Goal: Communication & Community: Answer question/provide support

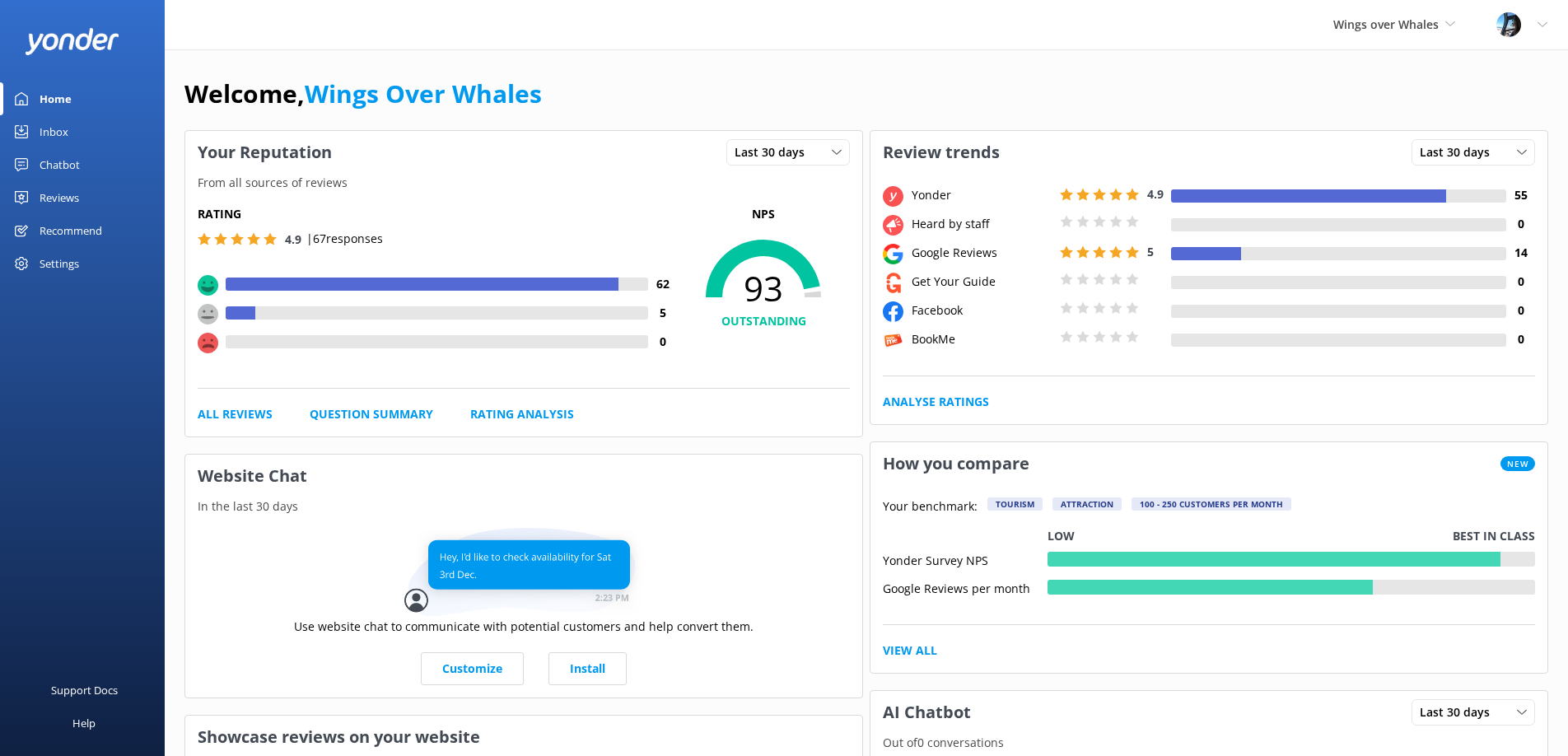
click at [56, 192] on div "Reviews" at bounding box center [59, 197] width 39 height 33
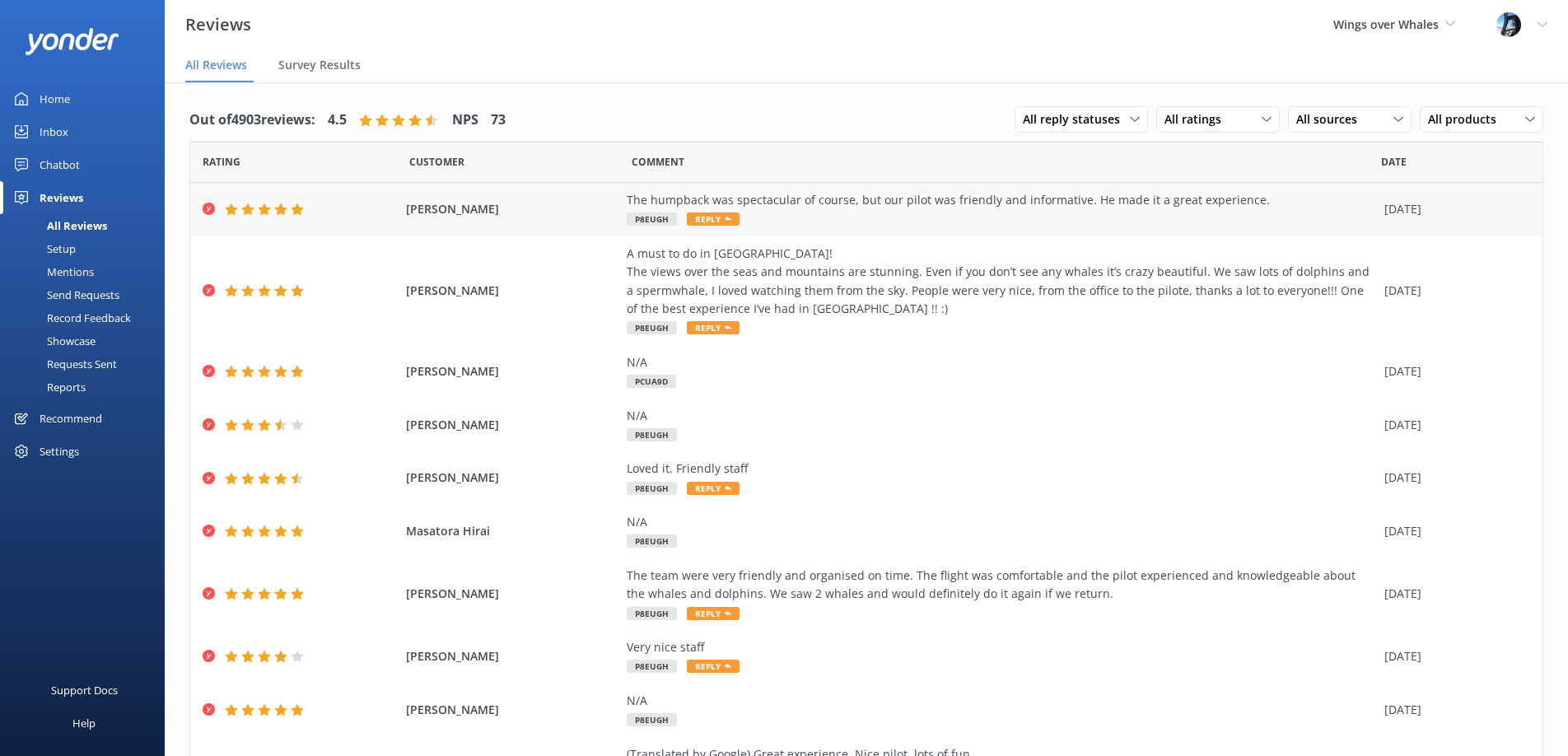
click at [867, 218] on div "The humpback was spectacular of course, but our pilot was friendly and informat…" at bounding box center [1001, 210] width 749 height 37
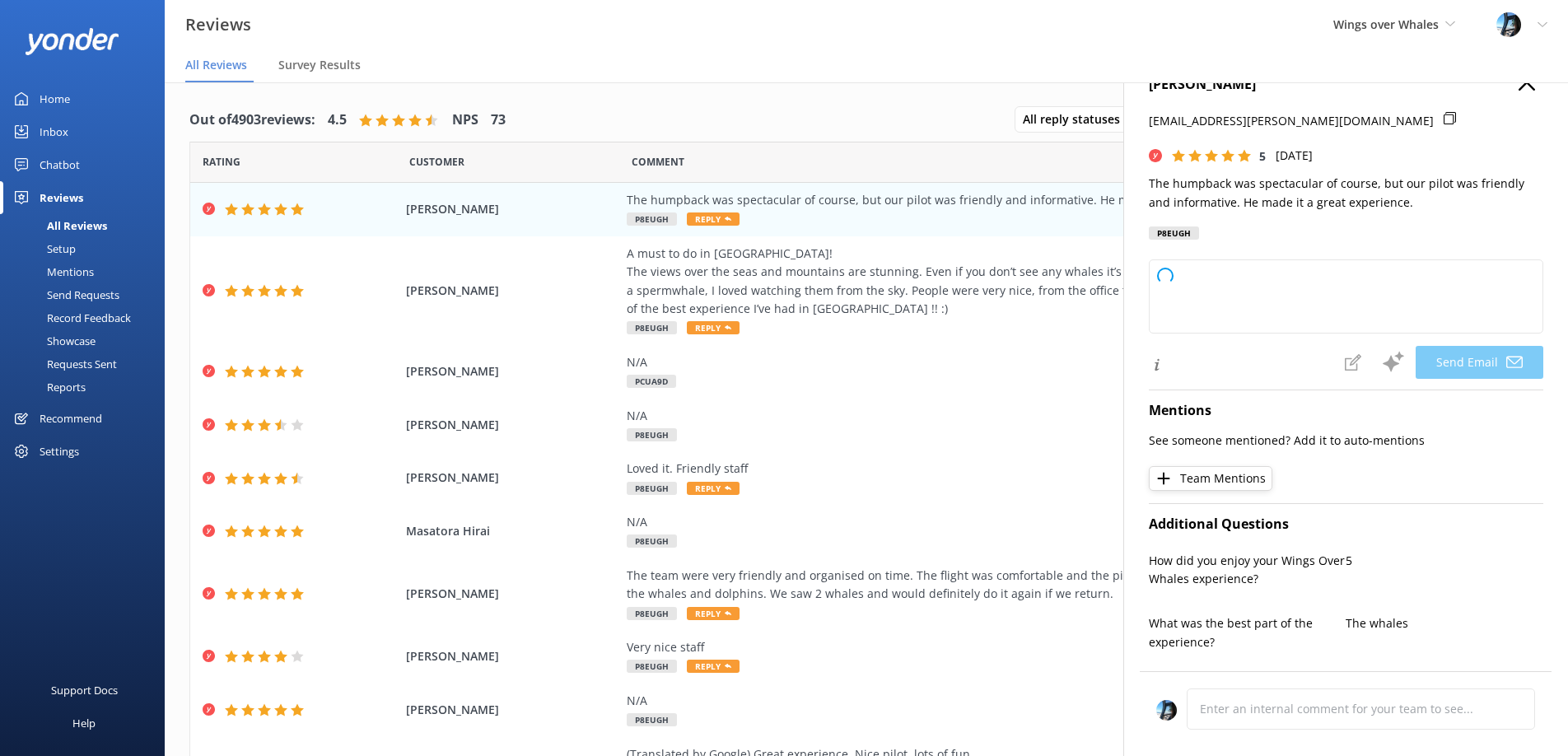
type textarea "Thank you so much, [PERSON_NAME]! We’re thrilled you enjoyed seeing the humpbac…"
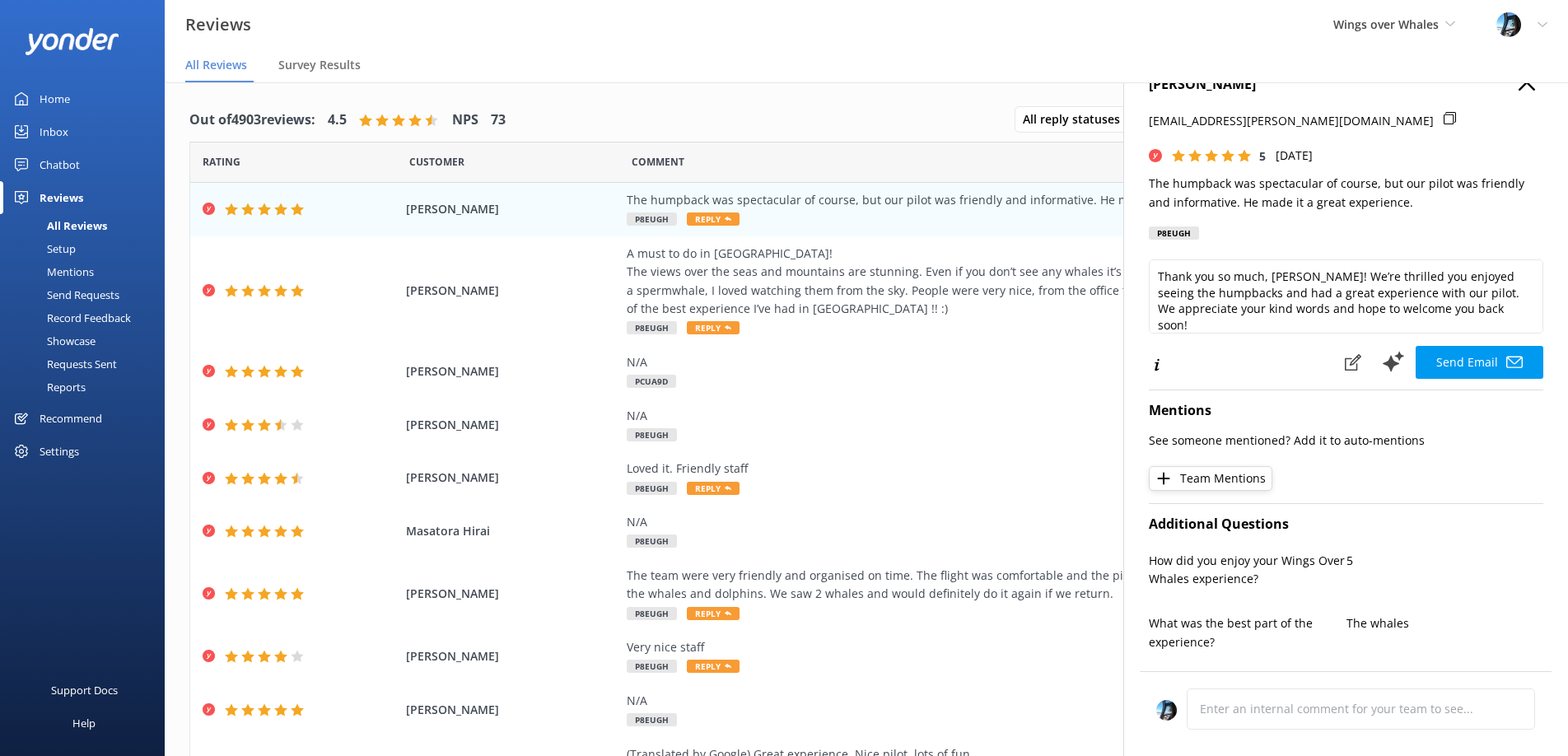
click at [1524, 91] on button "button" at bounding box center [1526, 83] width 16 height 18
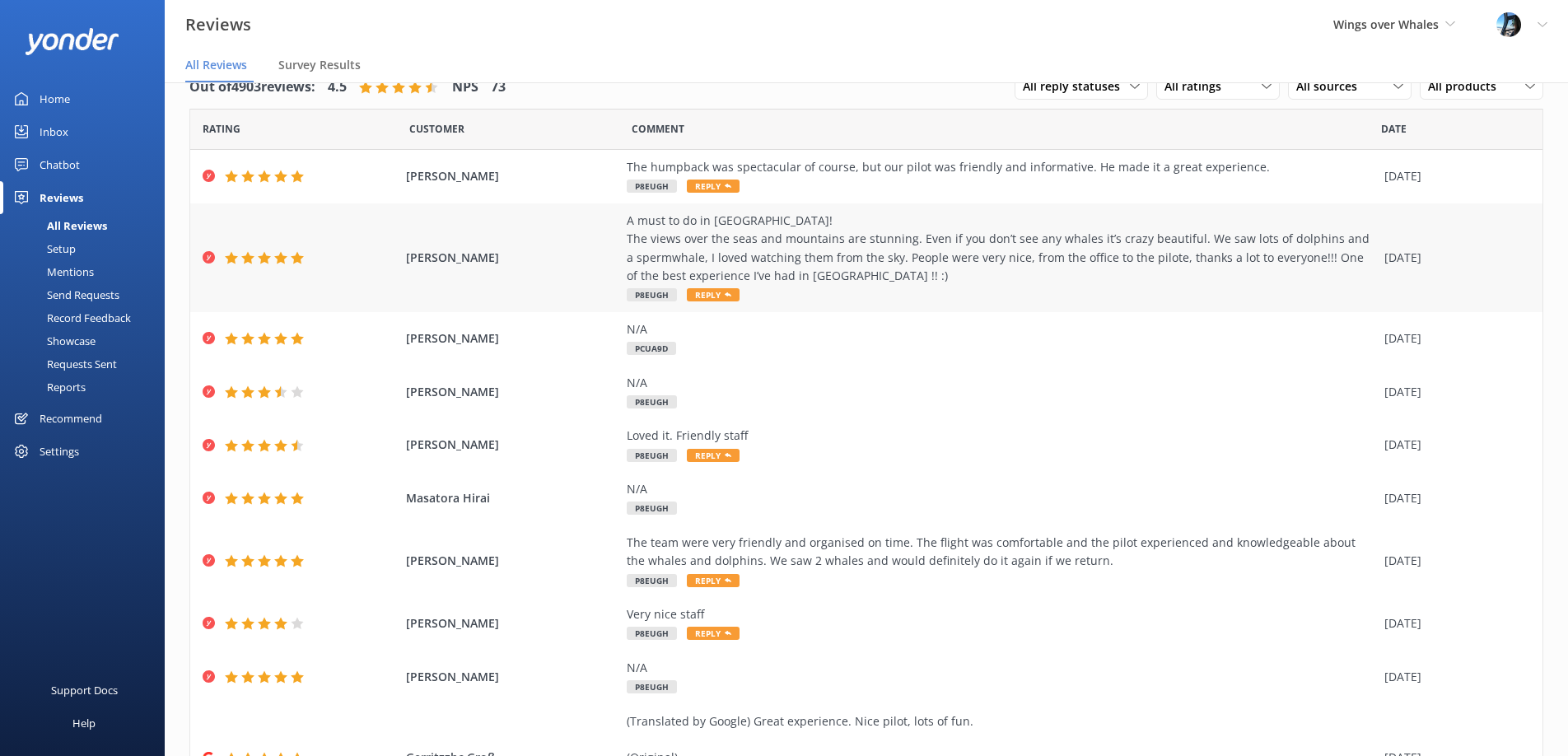
click at [848, 278] on div "A must to do in [GEOGRAPHIC_DATA]! The views over the seas and mountains are st…" at bounding box center [1001, 248] width 749 height 74
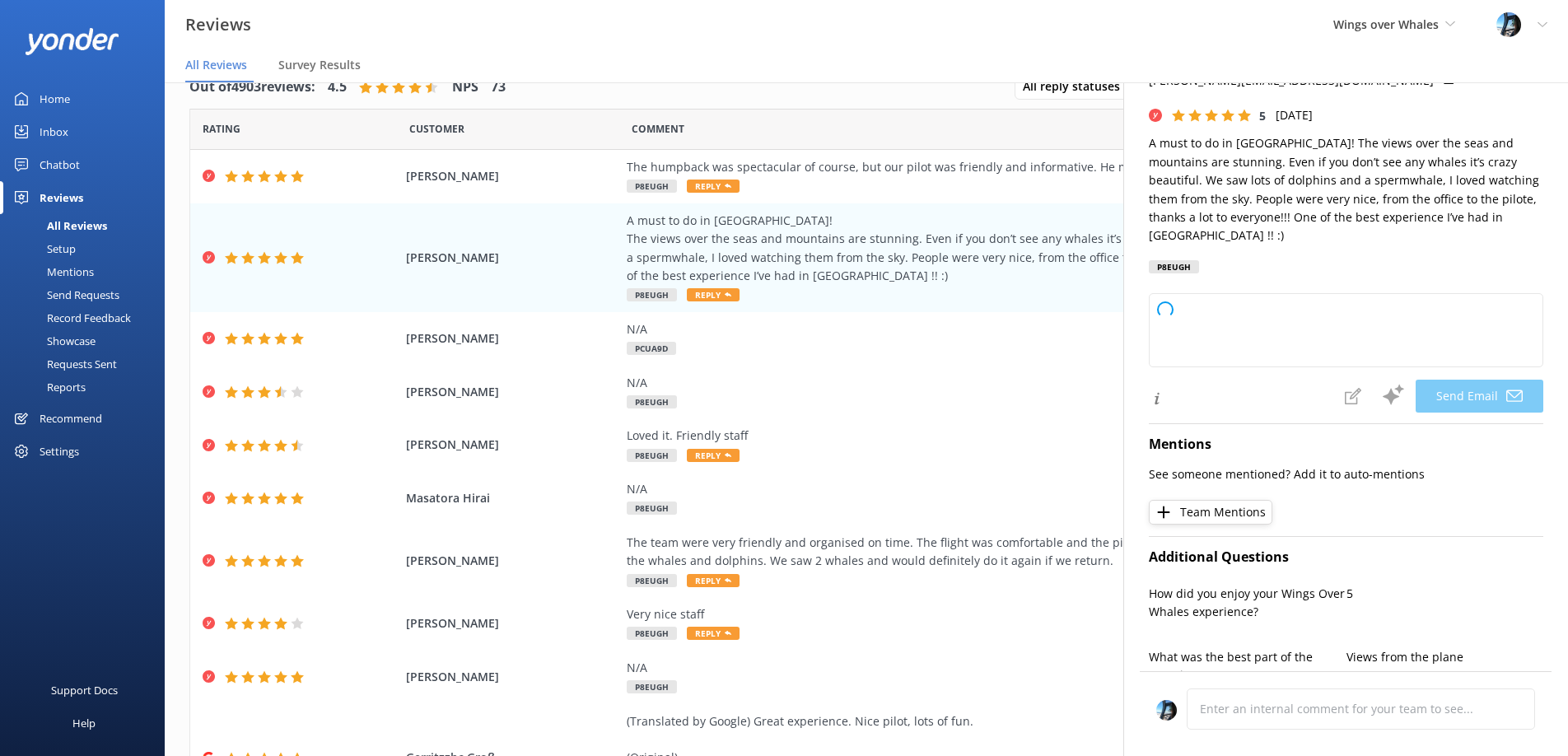
type textarea "Thank you so much for your wonderful review, [PERSON_NAME]! We’re thrilled you …"
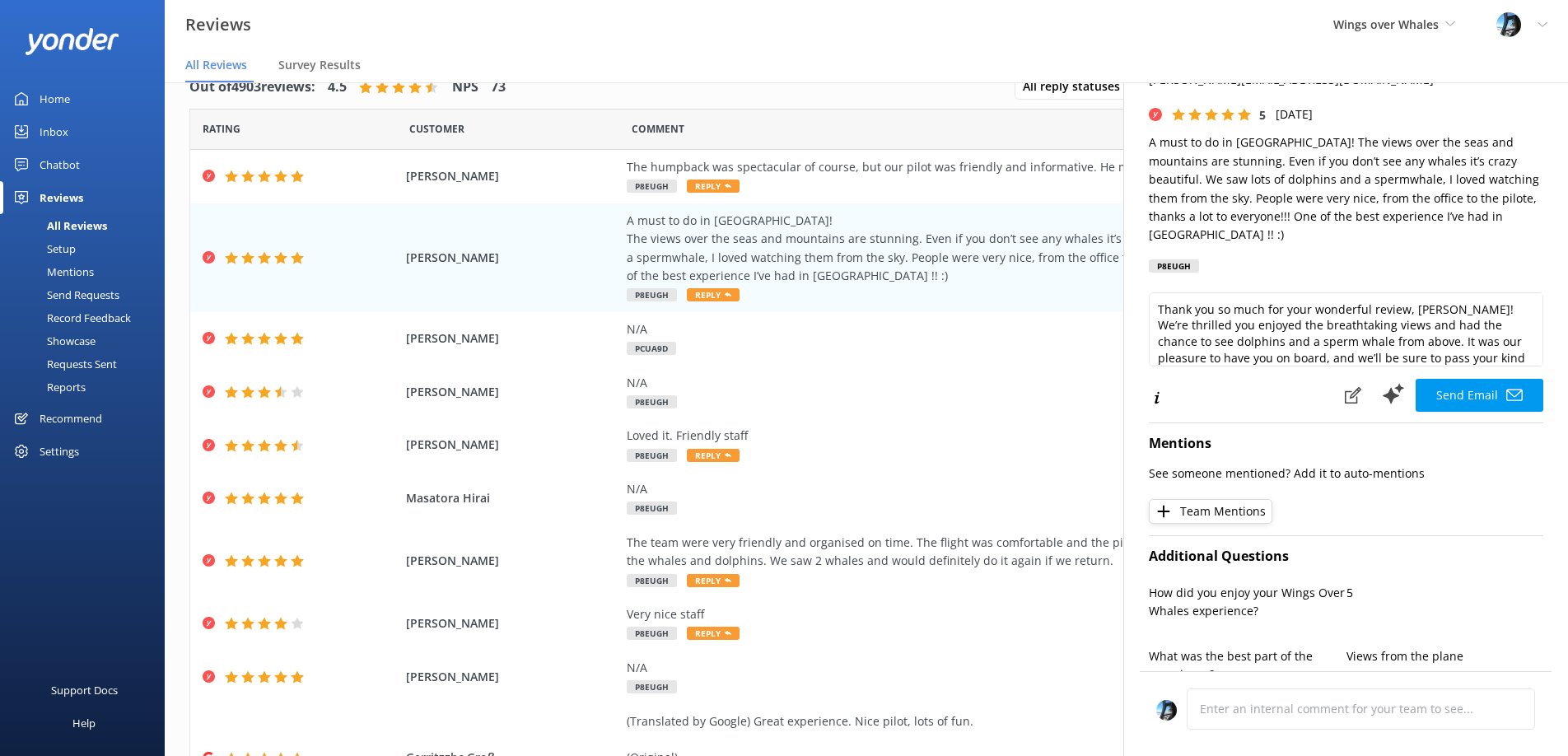
scroll to position [43, 0]
